Goal: Check status: Check status

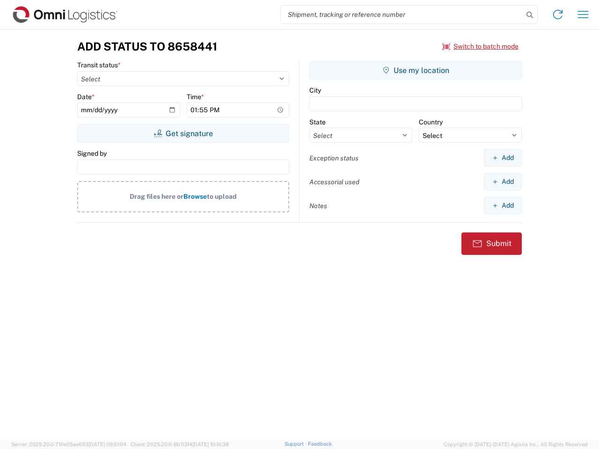
click at [402, 14] on input "search" at bounding box center [402, 15] width 242 height 18
click at [529, 15] on icon at bounding box center [529, 14] width 13 height 13
click at [557, 14] on icon at bounding box center [557, 14] width 15 height 15
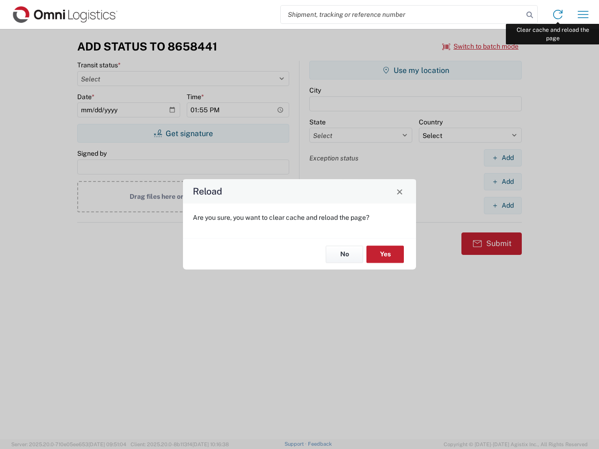
click at [583, 14] on div "Reload Are you sure, you want to clear cache and reload the page? No Yes" at bounding box center [299, 224] width 599 height 449
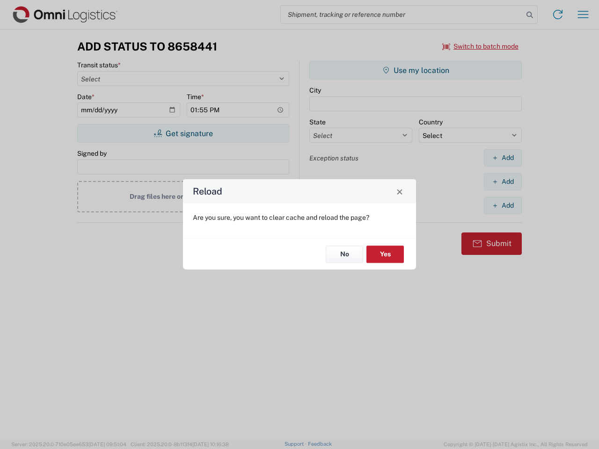
click at [480, 46] on div "Reload Are you sure, you want to clear cache and reload the page? No Yes" at bounding box center [299, 224] width 599 height 449
click at [183, 133] on div "Reload Are you sure, you want to clear cache and reload the page? No Yes" at bounding box center [299, 224] width 599 height 449
click at [415, 70] on div "Reload Are you sure, you want to clear cache and reload the page? No Yes" at bounding box center [299, 224] width 599 height 449
click at [502, 158] on div "Reload Are you sure, you want to clear cache and reload the page? No Yes" at bounding box center [299, 224] width 599 height 449
click at [502, 181] on div "Reload Are you sure, you want to clear cache and reload the page? No Yes" at bounding box center [299, 224] width 599 height 449
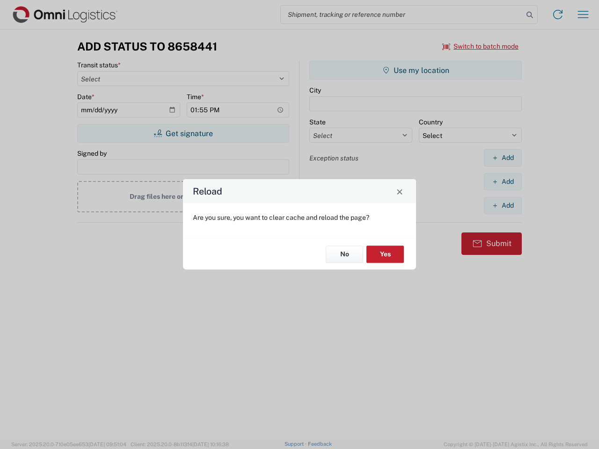
click at [502, 205] on div "Reload Are you sure, you want to clear cache and reload the page? No Yes" at bounding box center [299, 224] width 599 height 449
